Goal: Transaction & Acquisition: Subscribe to service/newsletter

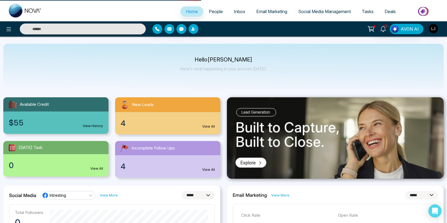
select select "*"
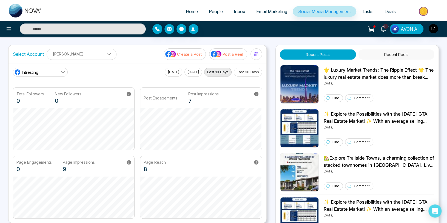
click at [91, 58] on p "[PERSON_NAME]" at bounding box center [81, 54] width 63 height 9
click at [72, 77] on button "Add Social Accounts" at bounding box center [74, 77] width 48 height 7
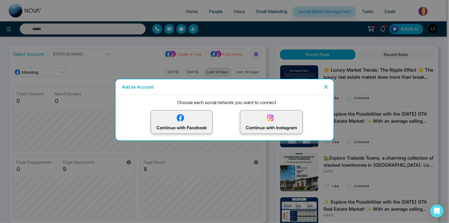
click at [199, 124] on p "Continue with Facebook" at bounding box center [181, 122] width 50 height 18
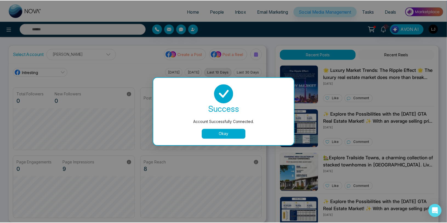
scroll to position [21, 0]
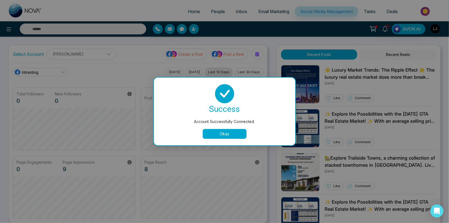
click at [217, 139] on button "Okay" at bounding box center [225, 134] width 44 height 10
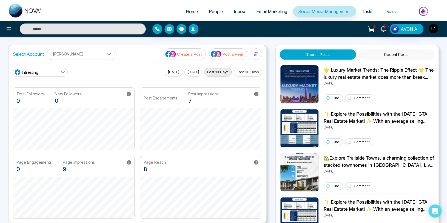
click at [81, 58] on p "[PERSON_NAME]" at bounding box center [81, 54] width 63 height 9
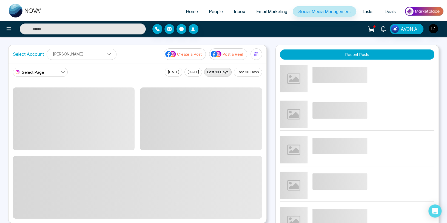
click at [76, 52] on p "[PERSON_NAME]" at bounding box center [81, 54] width 63 height 9
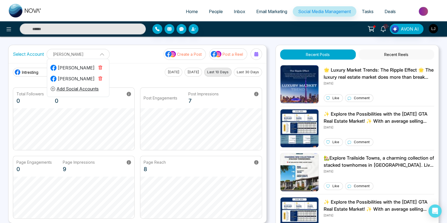
click at [71, 76] on div "Michel Williams" at bounding box center [72, 79] width 44 height 7
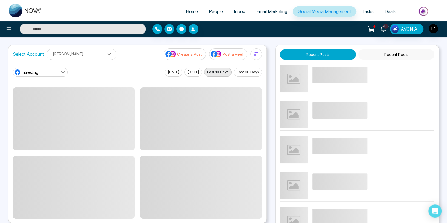
click at [51, 71] on link "Intresting" at bounding box center [40, 72] width 55 height 9
click at [55, 70] on span "Production Products" at bounding box center [40, 73] width 37 height 6
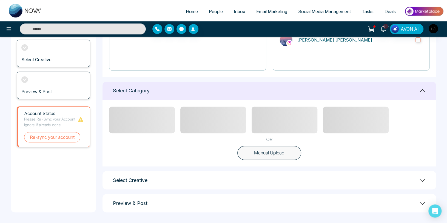
scroll to position [90, 0]
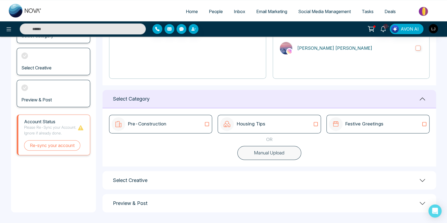
click at [202, 124] on div "Pre-Construction" at bounding box center [160, 124] width 98 height 14
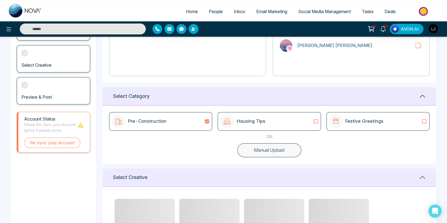
scroll to position [177, 0]
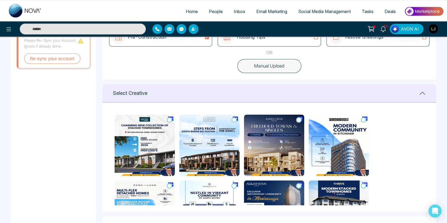
click at [168, 118] on icon at bounding box center [169, 119] width 5 height 5
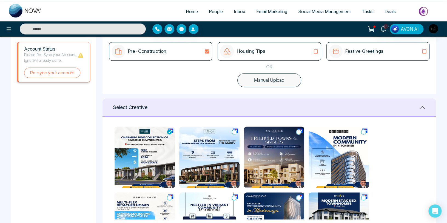
scroll to position [0, 0]
